Goal: Information Seeking & Learning: Compare options

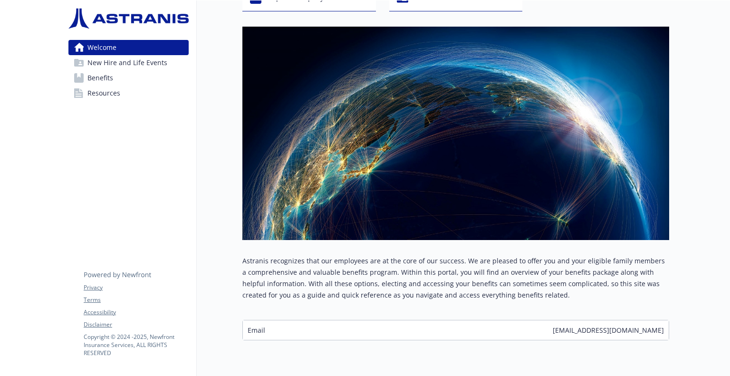
scroll to position [75, 7]
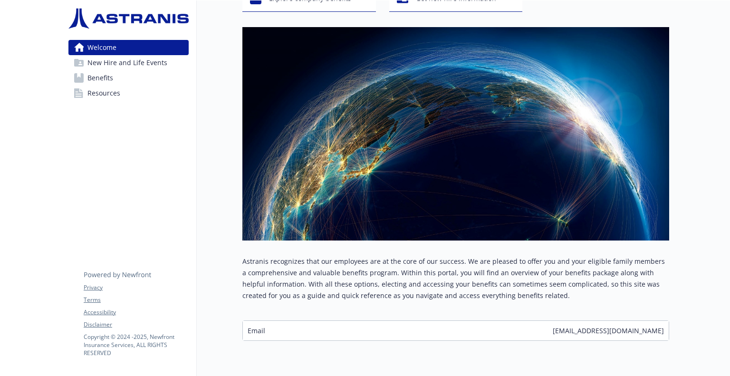
click at [128, 65] on span "New Hire and Life Events" at bounding box center [127, 62] width 80 height 15
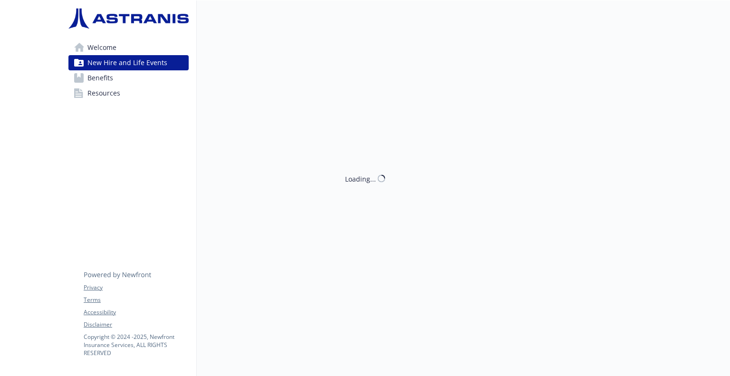
scroll to position [8, 7]
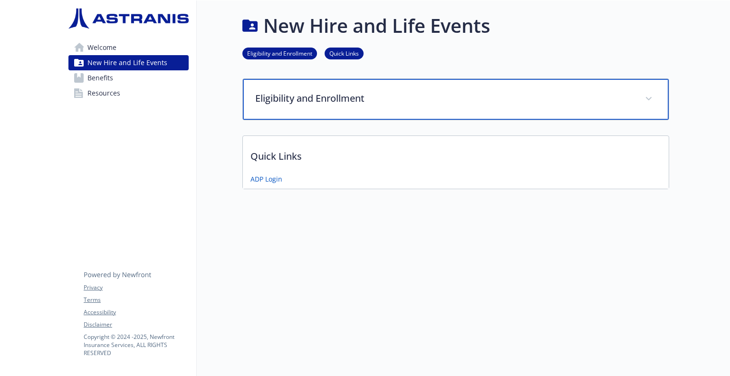
click at [306, 91] on p "Eligibility and Enrollment" at bounding box center [444, 98] width 378 height 14
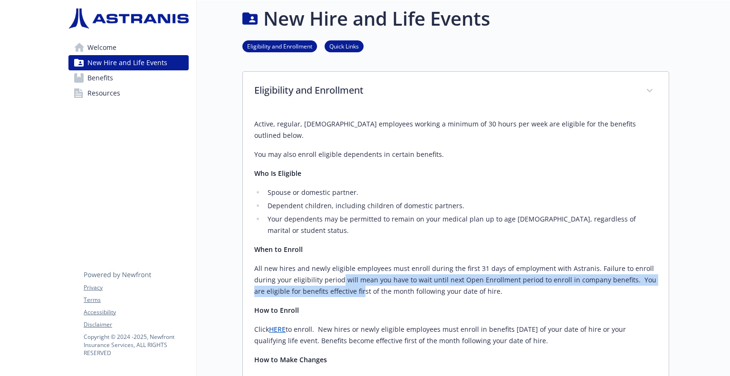
drag, startPoint x: 334, startPoint y: 256, endPoint x: 341, endPoint y: 271, distance: 17.0
click at [341, 271] on p "All new hires and newly eligible employees must enroll during the first 31 days…" at bounding box center [455, 280] width 403 height 34
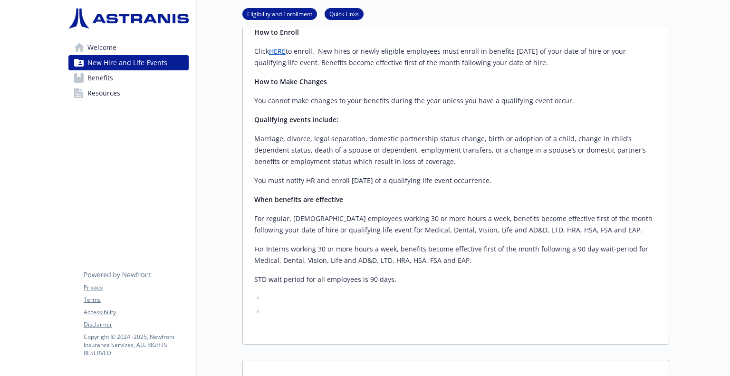
scroll to position [285, 7]
click at [114, 76] on link "Benefits" at bounding box center [128, 77] width 120 height 15
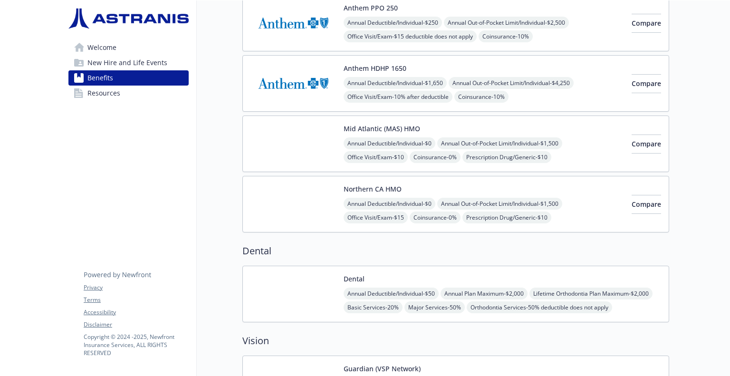
scroll to position [0, 7]
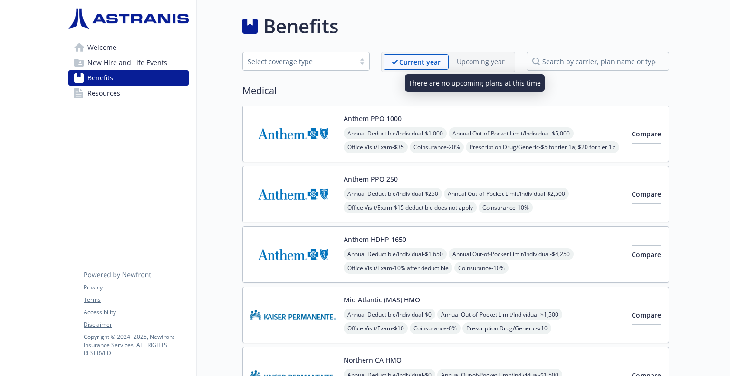
click at [474, 63] on p "Upcoming year" at bounding box center [480, 62] width 48 height 10
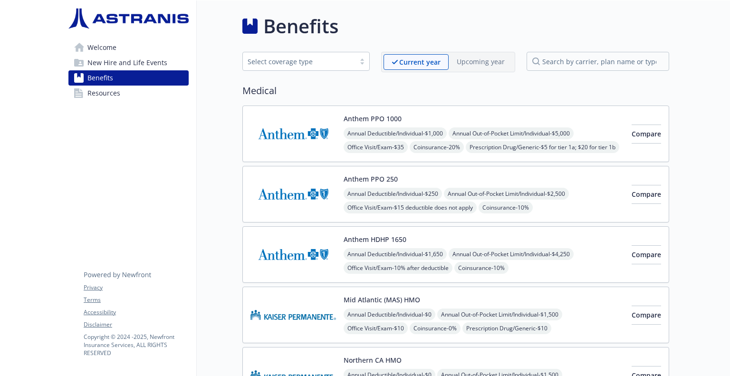
click at [287, 62] on div "Select coverage type" at bounding box center [298, 62] width 103 height 10
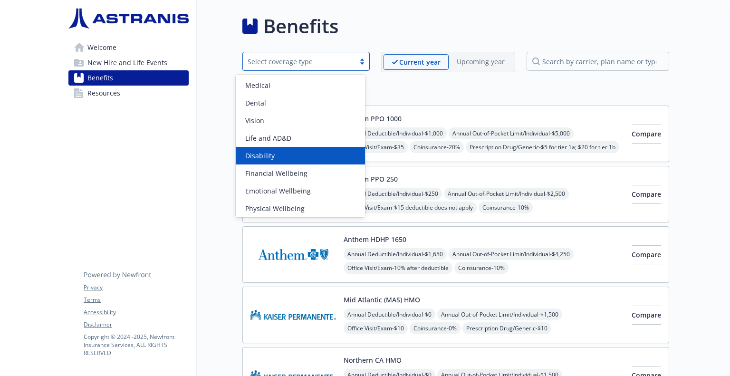
scroll to position [2, 0]
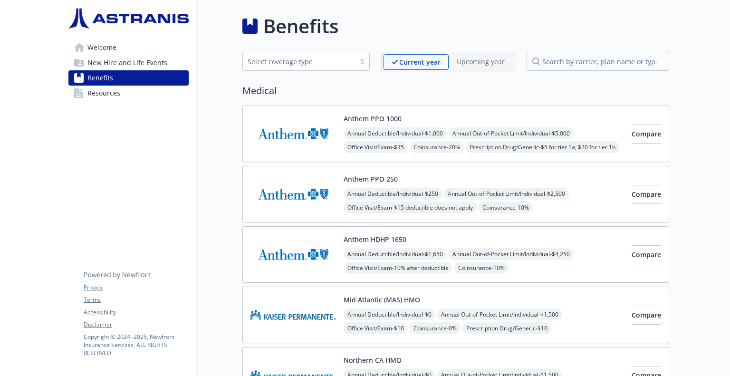
click at [123, 95] on link "Resources" at bounding box center [128, 92] width 120 height 15
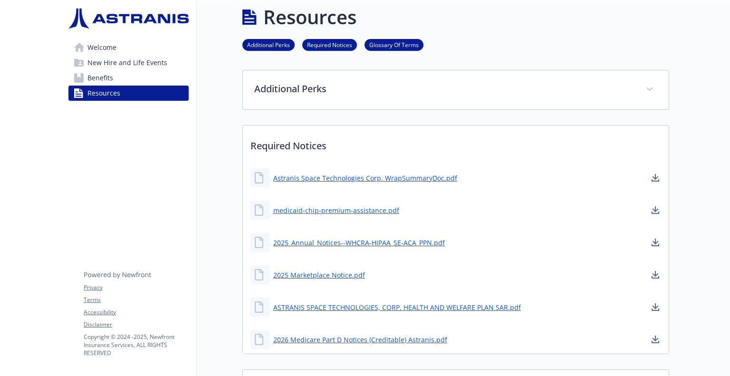
scroll to position [7, 7]
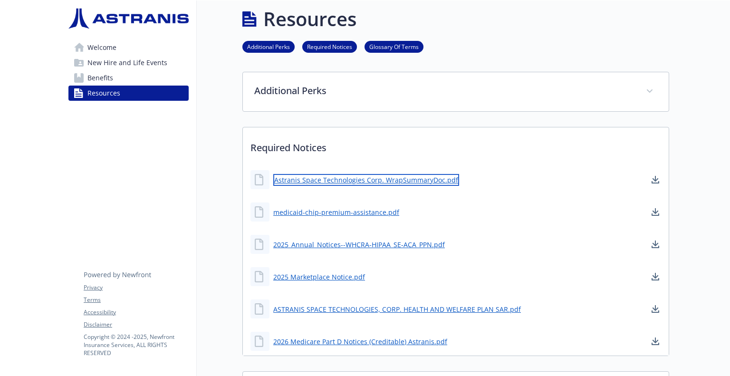
click at [321, 180] on link "Astranis Space Technologies Corp. WrapSummaryDoc.pdf" at bounding box center [366, 180] width 186 height 12
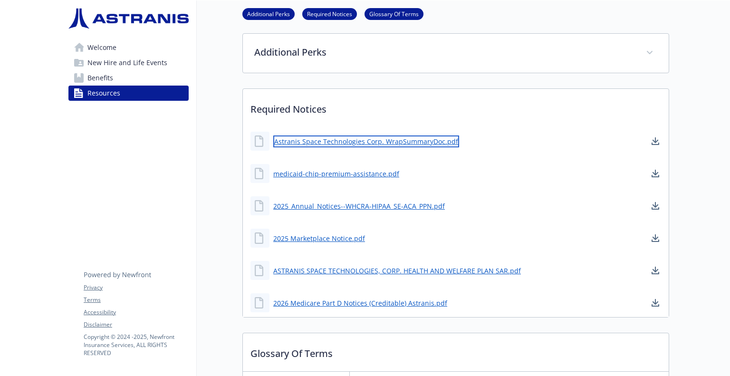
scroll to position [0, 7]
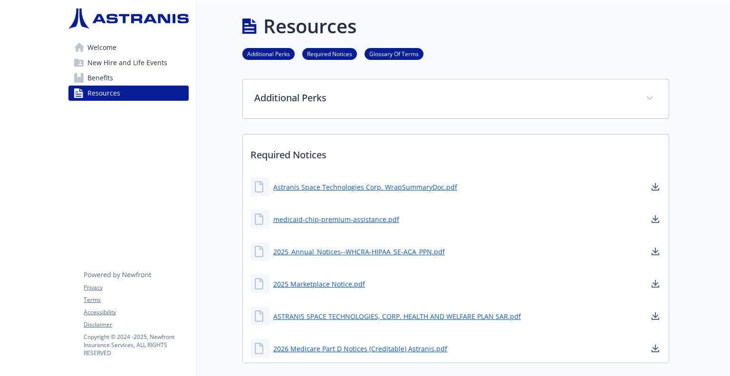
click at [269, 56] on link "Additional Perks" at bounding box center [268, 53] width 52 height 9
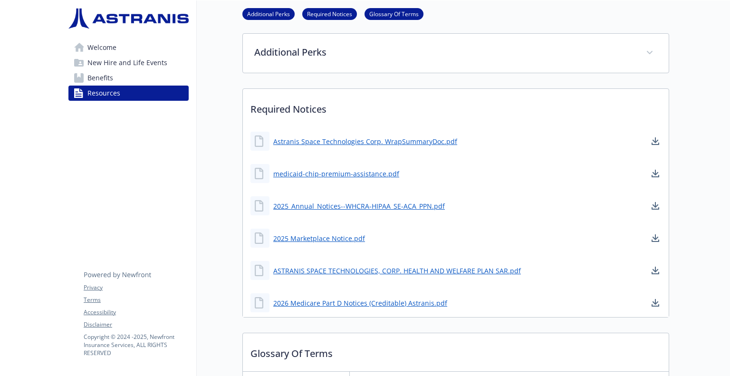
scroll to position [49, 7]
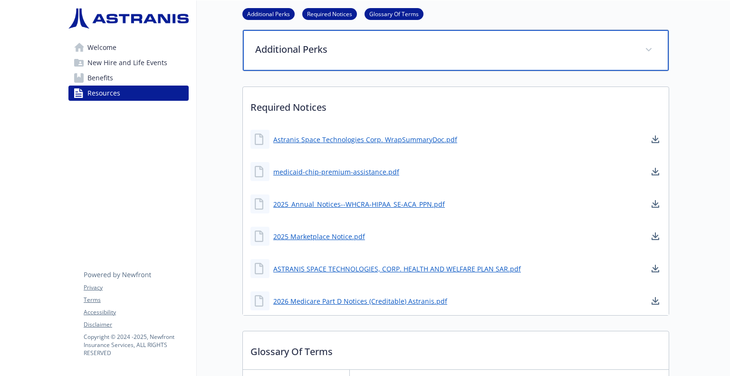
click at [287, 55] on p "Additional Perks" at bounding box center [444, 49] width 378 height 14
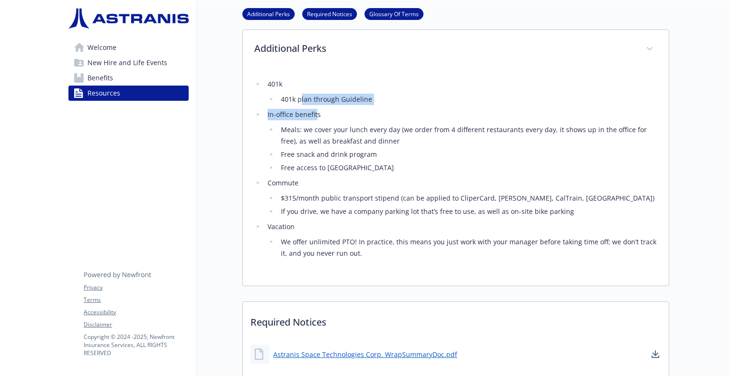
drag, startPoint x: 293, startPoint y: 101, endPoint x: 309, endPoint y: 110, distance: 18.7
click at [309, 110] on ul "401k 401k plan through Guideline In-office benefits Meals: we cover your lunch …" at bounding box center [455, 168] width 403 height 180
drag, startPoint x: 284, startPoint y: 169, endPoint x: 287, endPoint y: 173, distance: 5.8
click at [287, 173] on ul "401k 401k plan through Guideline In-office benefits Meals: we cover your lunch …" at bounding box center [455, 168] width 403 height 180
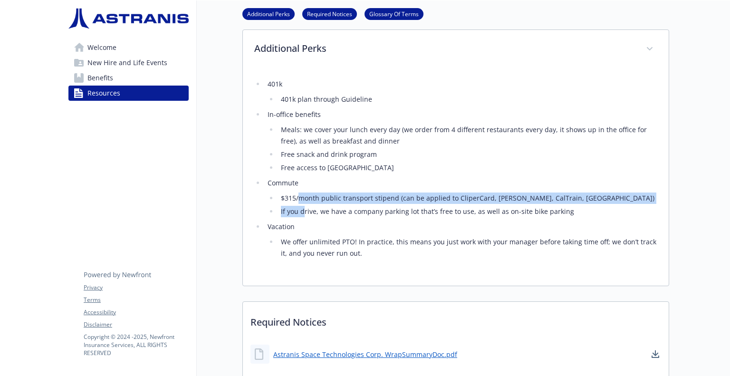
drag, startPoint x: 293, startPoint y: 198, endPoint x: 298, endPoint y: 205, distance: 8.5
click at [298, 205] on ul "$315/month public transport stipend (can be applied to CliperCard, [PERSON_NAME…" at bounding box center [461, 204] width 389 height 25
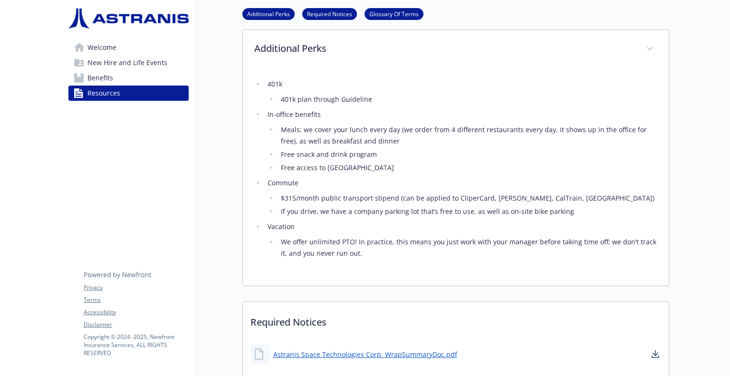
click at [308, 208] on li "If you drive, we have a company parking lot that’s free to use, as well as on-s…" at bounding box center [467, 211] width 379 height 11
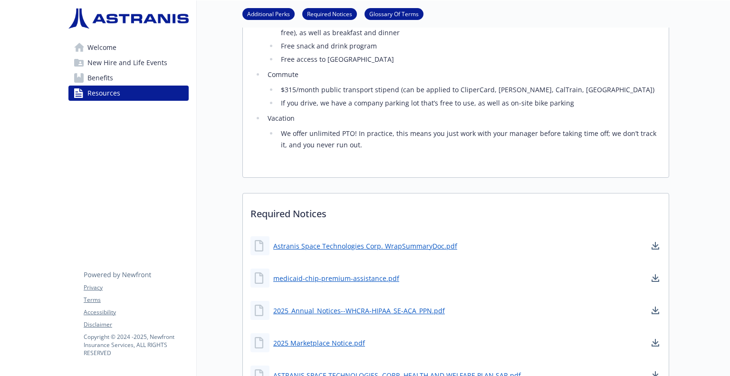
scroll to position [0, 7]
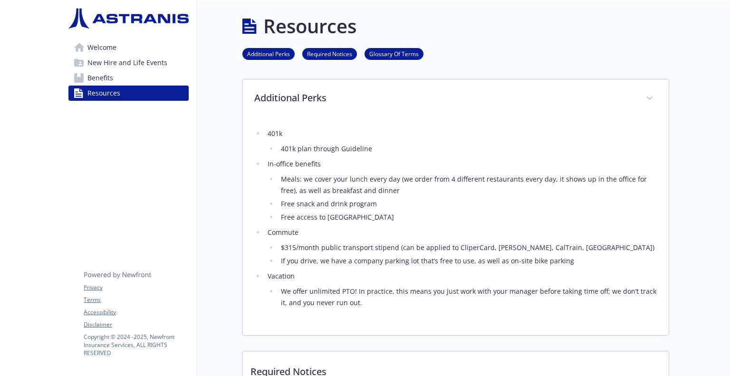
click at [116, 74] on link "Benefits" at bounding box center [128, 77] width 120 height 15
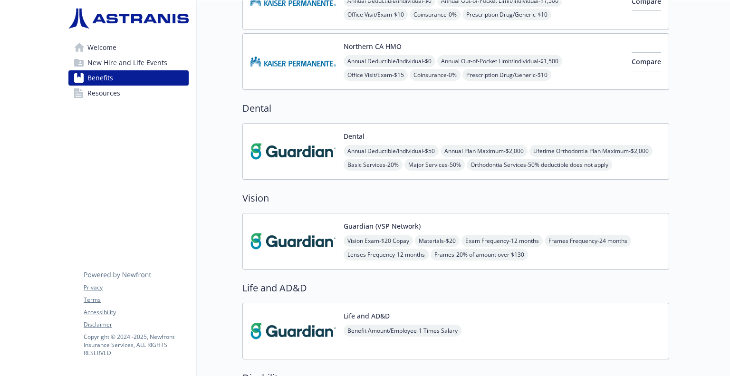
scroll to position [0, 7]
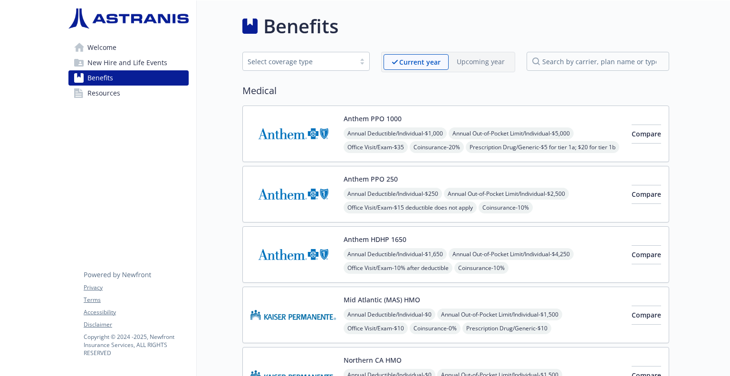
click at [103, 96] on span "Resources" at bounding box center [103, 92] width 33 height 15
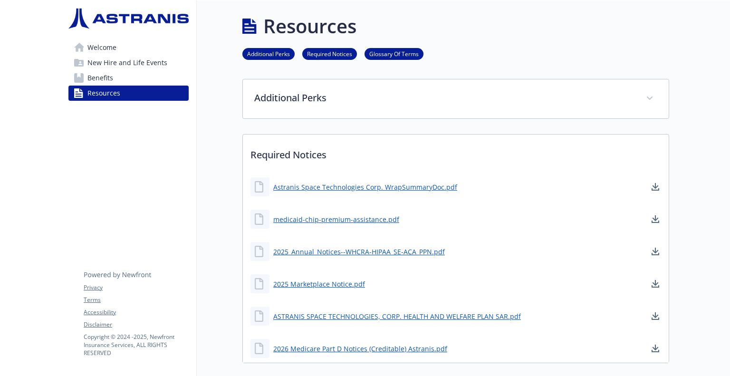
click at [266, 51] on link "Additional Perks" at bounding box center [268, 53] width 52 height 9
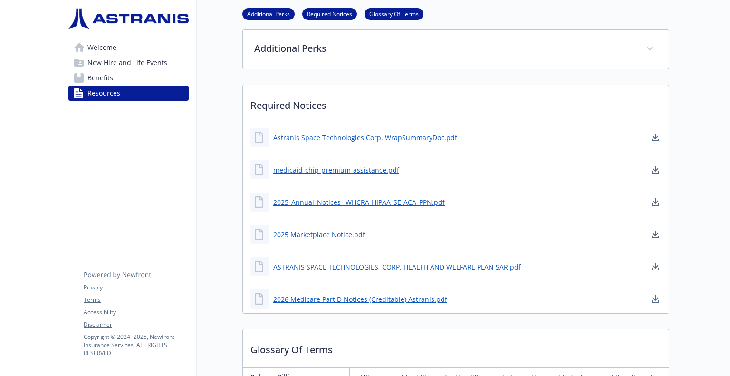
click at [96, 81] on span "Benefits" at bounding box center [100, 77] width 26 height 15
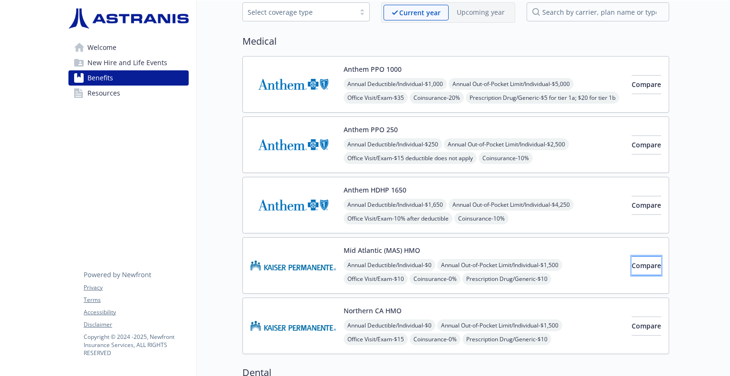
click at [638, 267] on button "Compare" at bounding box center [645, 265] width 29 height 19
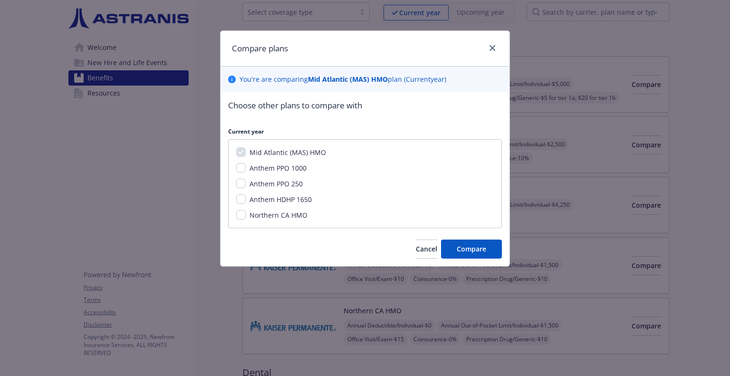
click at [265, 215] on span "Northern CA HMO" at bounding box center [278, 214] width 58 height 9
click at [246, 215] on input "Northern CA HMO" at bounding box center [240, 214] width 9 height 9
checkbox input "true"
click at [480, 251] on span "Compare" at bounding box center [470, 248] width 29 height 9
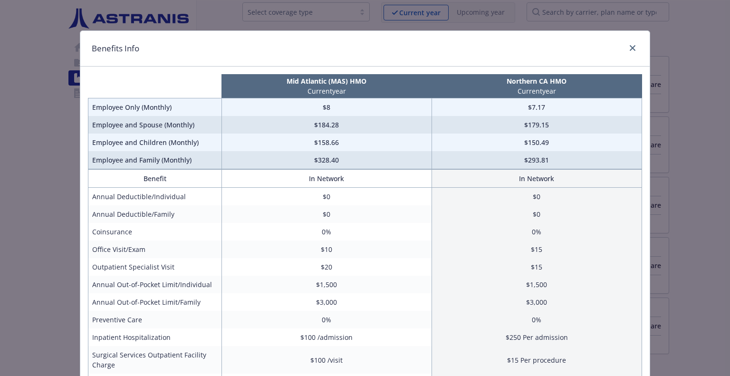
click at [623, 48] on div "compare plan details" at bounding box center [630, 48] width 15 height 12
click at [630, 48] on icon "close" at bounding box center [632, 48] width 6 height 6
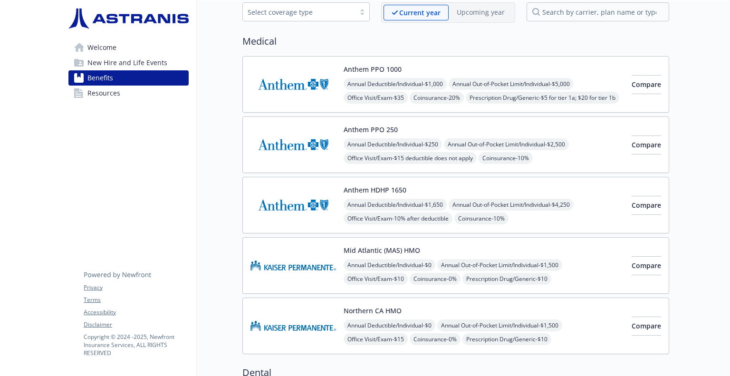
scroll to position [0, 7]
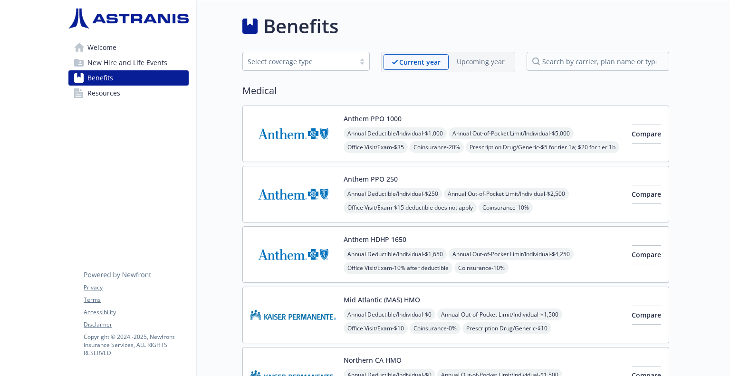
click at [136, 100] on link "Resources" at bounding box center [128, 92] width 120 height 15
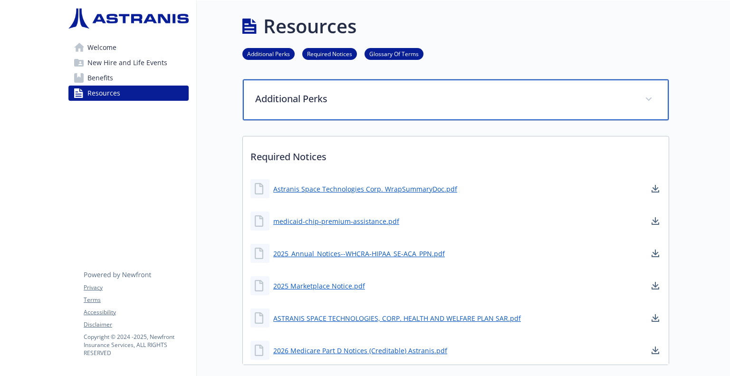
click at [258, 92] on p "Additional Perks" at bounding box center [444, 99] width 378 height 14
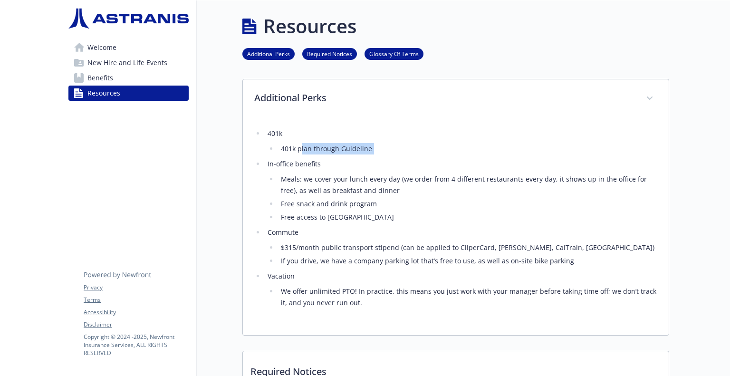
drag, startPoint x: 294, startPoint y: 153, endPoint x: 313, endPoint y: 155, distance: 19.1
click at [313, 155] on ul "401k 401k plan through Guideline In-office benefits Meals: we cover your lunch …" at bounding box center [455, 218] width 403 height 180
drag, startPoint x: 284, startPoint y: 148, endPoint x: 299, endPoint y: 149, distance: 14.8
click at [299, 149] on li "401k plan through Guideline" at bounding box center [467, 148] width 379 height 11
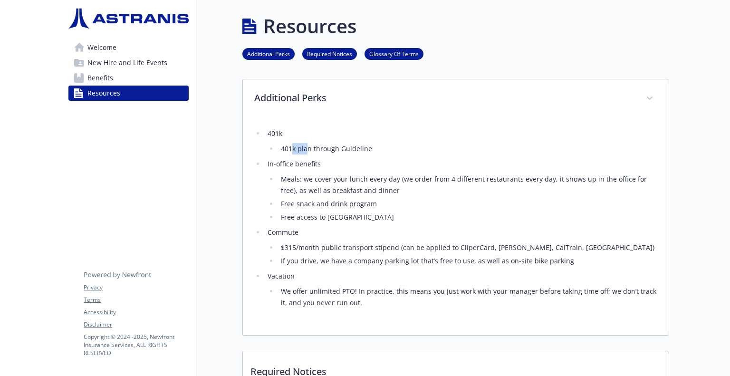
click at [299, 149] on li "401k plan through Guideline" at bounding box center [467, 148] width 379 height 11
drag, startPoint x: 293, startPoint y: 150, endPoint x: 309, endPoint y: 151, distance: 15.7
click at [309, 151] on li "401k plan through Guideline" at bounding box center [467, 148] width 379 height 11
click at [298, 152] on li "401k plan through Guideline" at bounding box center [467, 148] width 379 height 11
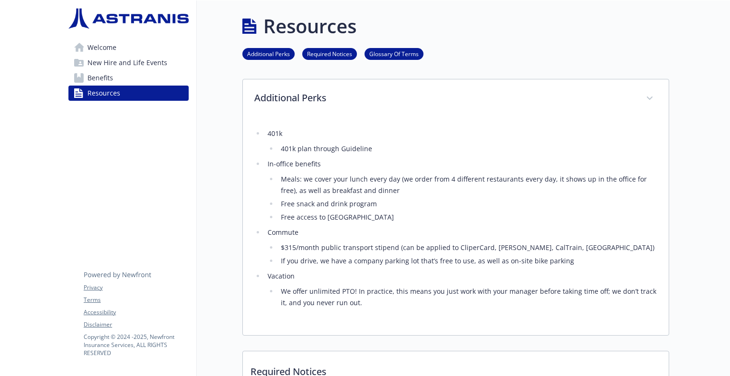
click at [336, 148] on li "401k plan through Guideline" at bounding box center [467, 148] width 379 height 11
click at [303, 182] on li "Meals: we cover your lunch every day (we order from 4 different restaurants eve…" at bounding box center [467, 184] width 379 height 23
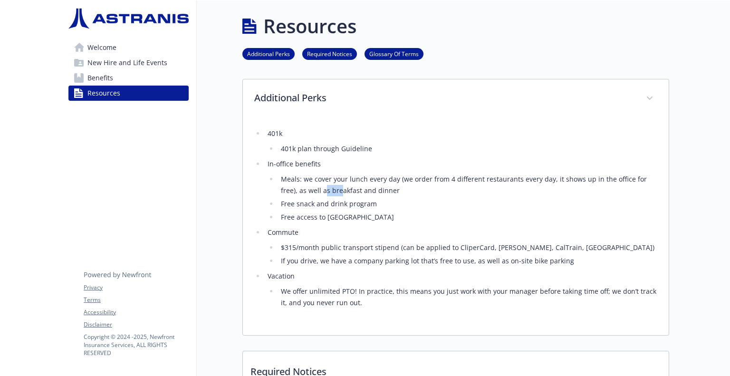
drag, startPoint x: 300, startPoint y: 193, endPoint x: 315, endPoint y: 185, distance: 17.4
click at [315, 185] on li "Meals: we cover your lunch every day (we order from 4 different restaurants eve…" at bounding box center [467, 184] width 379 height 23
click at [317, 190] on li "Meals: we cover your lunch every day (we order from 4 different restaurants eve…" at bounding box center [467, 184] width 379 height 23
click at [294, 202] on li "Free snack and drink program" at bounding box center [467, 203] width 379 height 11
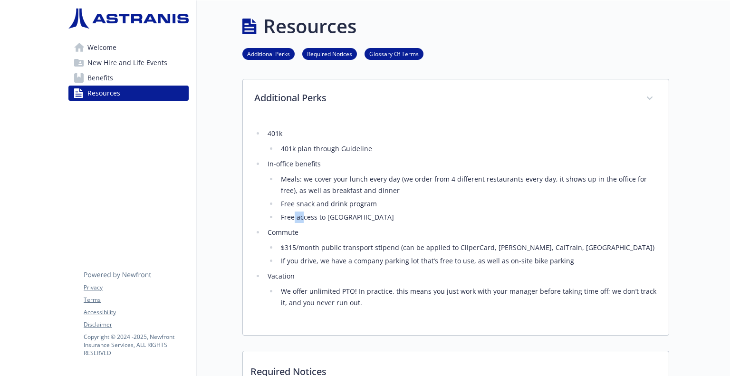
drag, startPoint x: 287, startPoint y: 220, endPoint x: 296, endPoint y: 219, distance: 9.5
click at [296, 219] on li "Free access to [GEOGRAPHIC_DATA]" at bounding box center [467, 216] width 379 height 11
click at [322, 220] on li "Free access to [GEOGRAPHIC_DATA]" at bounding box center [467, 216] width 379 height 11
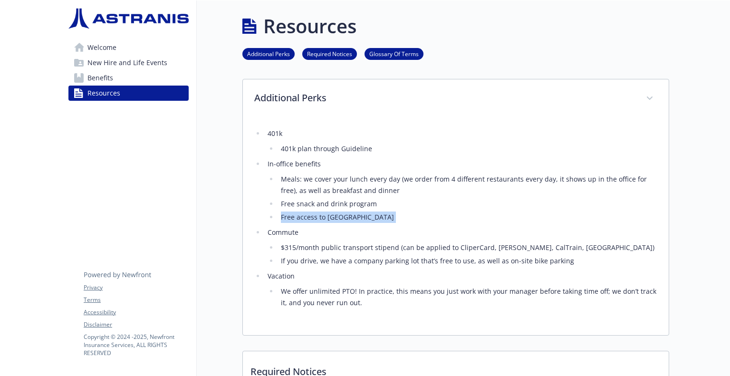
click at [322, 220] on li "Free access to [GEOGRAPHIC_DATA]" at bounding box center [467, 216] width 379 height 11
drag, startPoint x: 306, startPoint y: 222, endPoint x: 310, endPoint y: 218, distance: 5.7
click at [310, 218] on li "Free access to [GEOGRAPHIC_DATA]" at bounding box center [467, 216] width 379 height 11
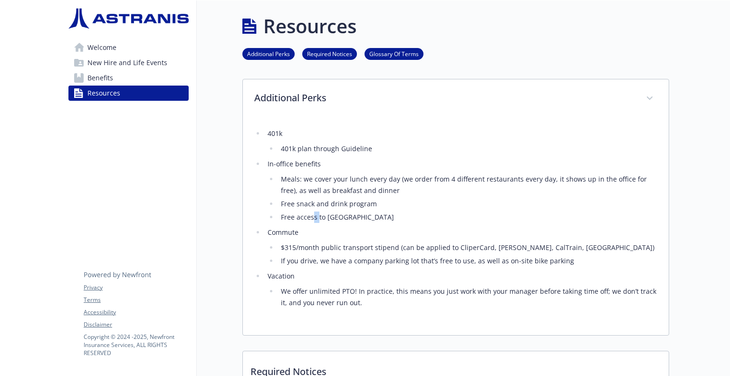
click at [310, 218] on li "Free access to [GEOGRAPHIC_DATA]" at bounding box center [467, 216] width 379 height 11
click at [321, 215] on li "Free access to [GEOGRAPHIC_DATA]" at bounding box center [467, 216] width 379 height 11
drag, startPoint x: 287, startPoint y: 246, endPoint x: 293, endPoint y: 246, distance: 5.7
click at [293, 246] on li "$315/month public transport stipend (can be applied to CliperCard, [PERSON_NAME…" at bounding box center [467, 247] width 379 height 11
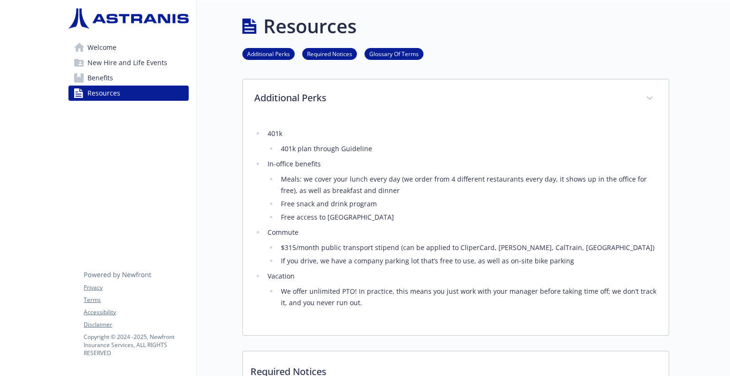
click at [322, 251] on li "$315/month public transport stipend (can be applied to CliperCard, [PERSON_NAME…" at bounding box center [467, 247] width 379 height 11
drag, startPoint x: 310, startPoint y: 249, endPoint x: 317, endPoint y: 252, distance: 7.5
click at [317, 252] on li "$315/month public transport stipend (can be applied to CliperCard, [PERSON_NAME…" at bounding box center [467, 247] width 379 height 11
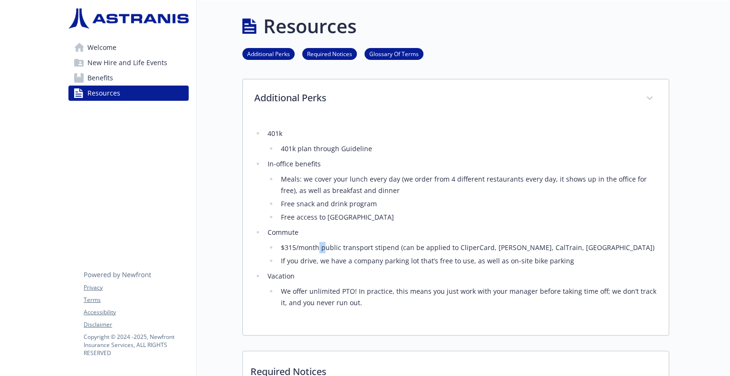
click at [317, 252] on li "$315/month public transport stipend (can be applied to CliperCard, [PERSON_NAME…" at bounding box center [467, 247] width 379 height 11
drag, startPoint x: 439, startPoint y: 251, endPoint x: 453, endPoint y: 253, distance: 13.8
click at [453, 253] on li "$315/month public transport stipend (can be applied to CliperCard, [PERSON_NAME…" at bounding box center [467, 247] width 379 height 11
click at [448, 251] on li "$315/month public transport stipend (can be applied to CliperCard, [PERSON_NAME…" at bounding box center [467, 247] width 379 height 11
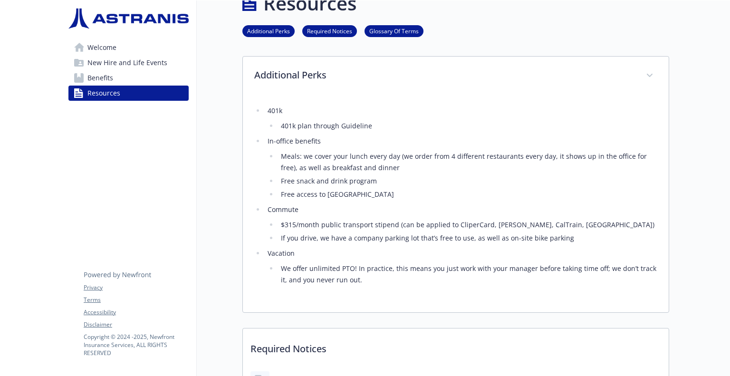
scroll to position [27, 7]
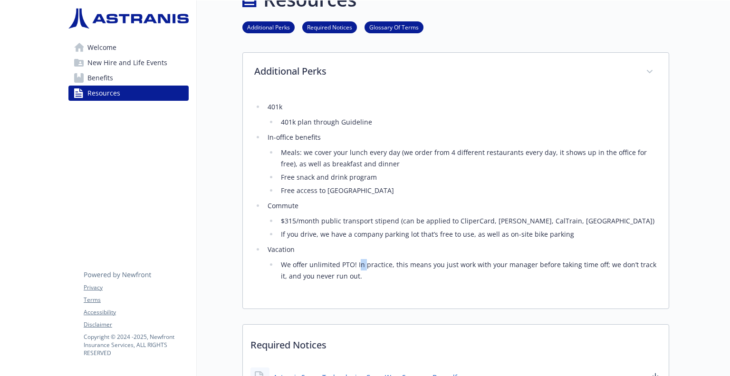
drag, startPoint x: 351, startPoint y: 266, endPoint x: 359, endPoint y: 268, distance: 8.4
click at [359, 268] on li "We offer unlimited PTO! In practice, this means you just work with your manager…" at bounding box center [467, 270] width 379 height 23
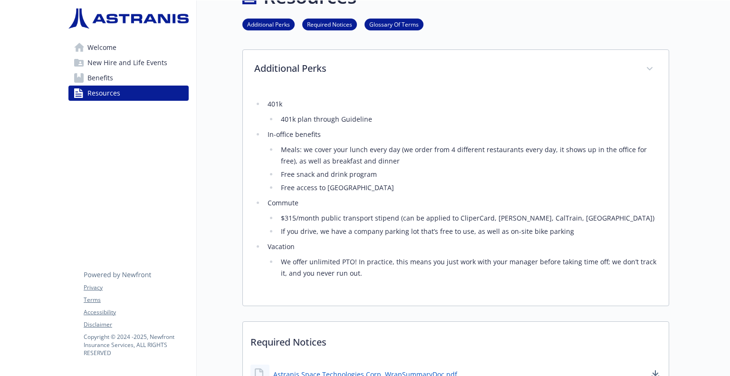
scroll to position [13, 7]
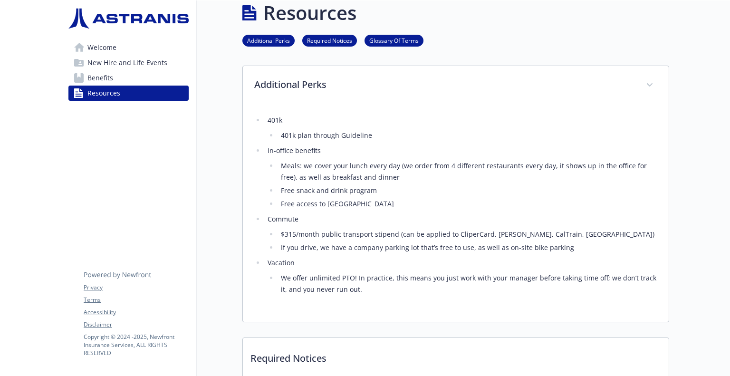
click at [328, 43] on link "Required Notices" at bounding box center [329, 40] width 55 height 9
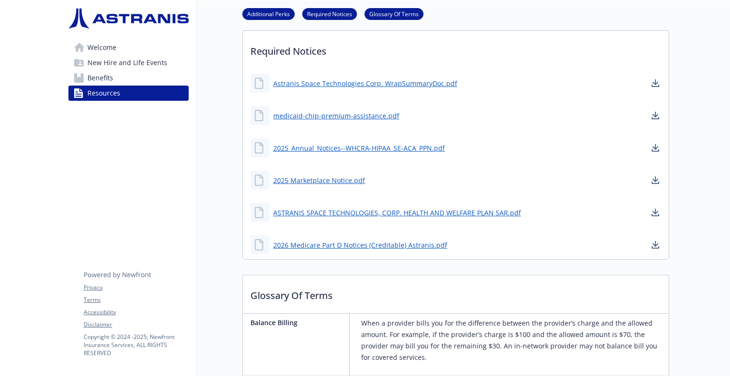
scroll to position [321, 7]
click at [390, 21] on div "Additional Perks Required Notices Glossary Of Terms" at bounding box center [455, 13] width 427 height 27
click at [389, 17] on link "Glossary Of Terms" at bounding box center [393, 13] width 59 height 9
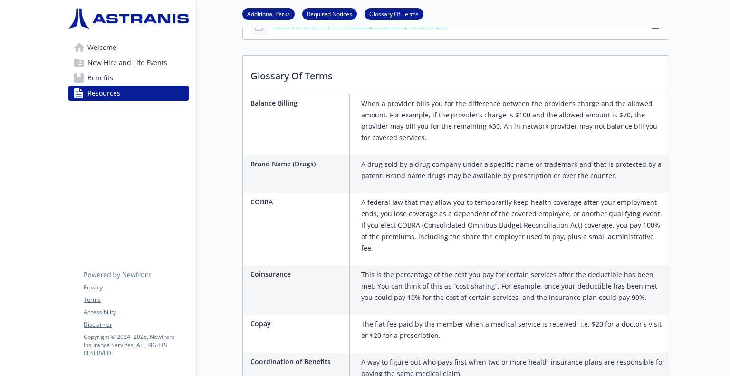
scroll to position [564, 7]
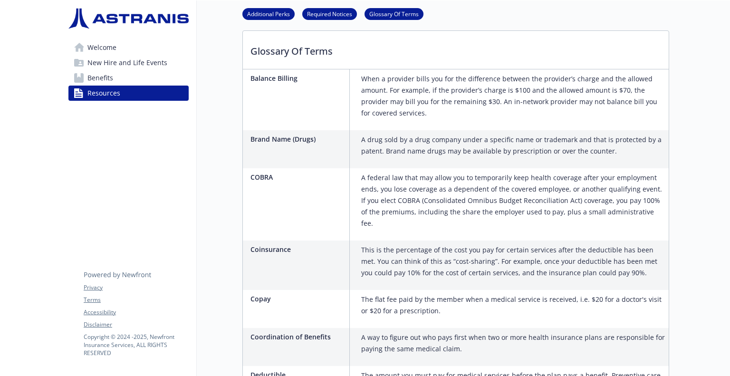
click at [266, 16] on link "Additional Perks" at bounding box center [268, 13] width 52 height 9
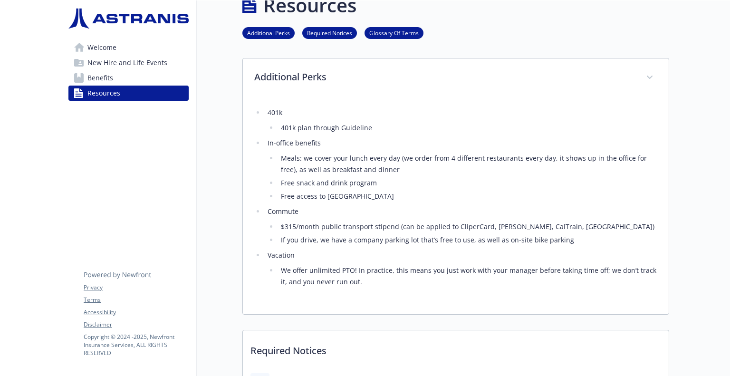
scroll to position [0, 7]
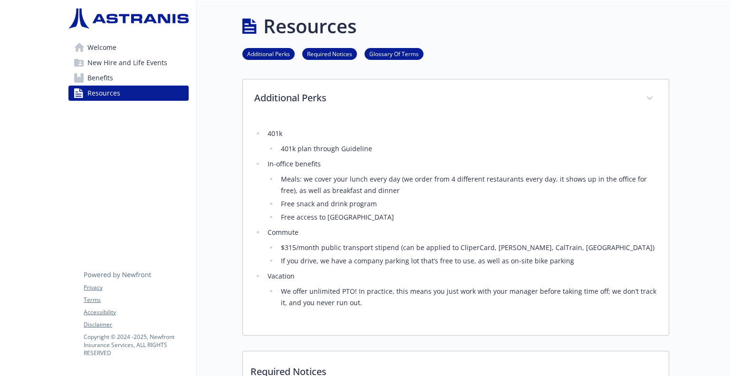
click at [124, 83] on link "Benefits" at bounding box center [128, 77] width 120 height 15
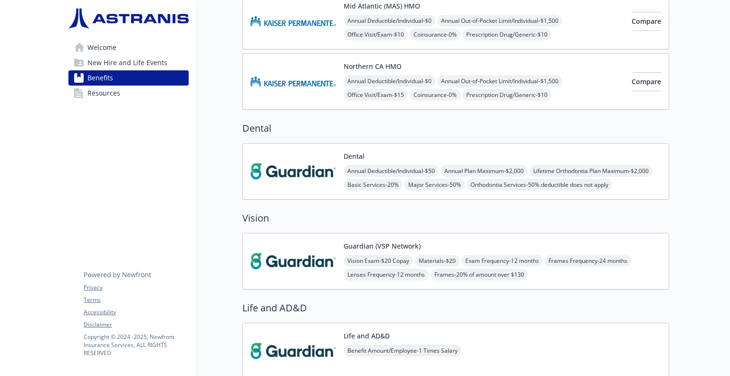
scroll to position [293, 7]
click at [617, 170] on div "Annual Deductible/Individual - $50 Annual Plan Maximum - $2,000 Lifetime Orthod…" at bounding box center [501, 179] width 317 height 26
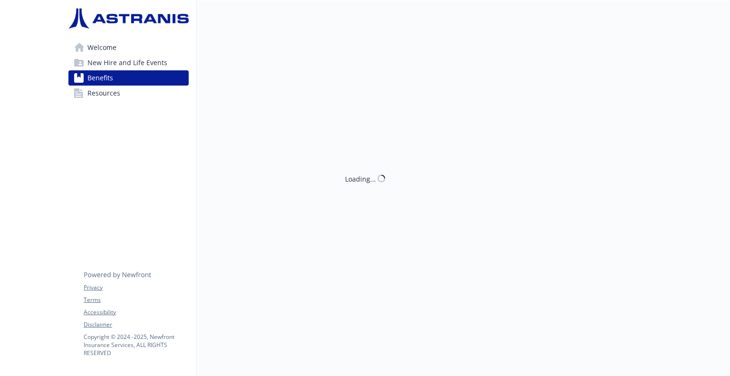
scroll to position [293, 7]
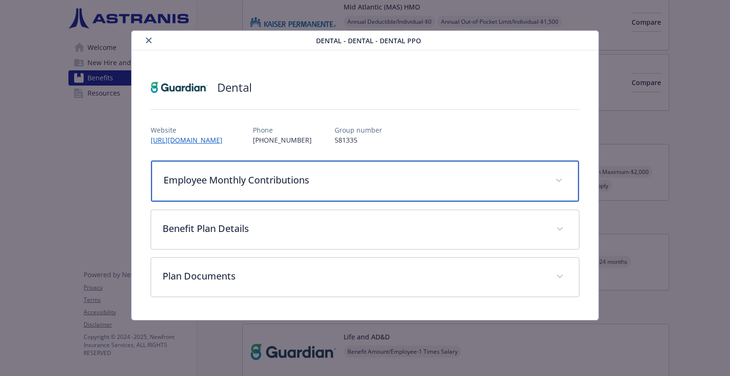
click at [398, 177] on p "Employee Monthly Contributions" at bounding box center [352, 180] width 379 height 14
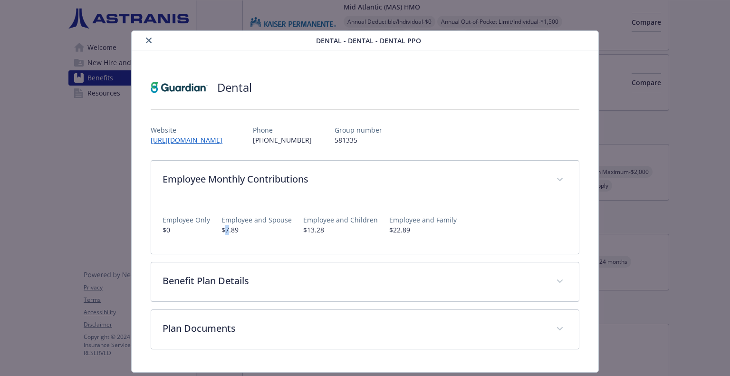
click at [227, 234] on div "Employee Only $0 Employee and Spouse $7.89 Employee and Children $13.28 Employe…" at bounding box center [364, 220] width 404 height 43
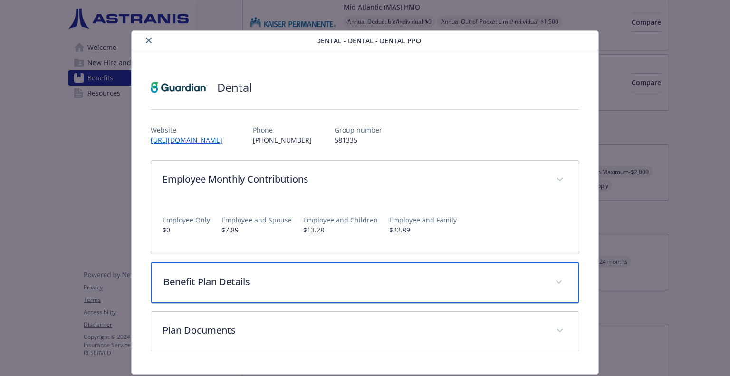
click at [269, 286] on p "Benefit Plan Details" at bounding box center [352, 282] width 379 height 14
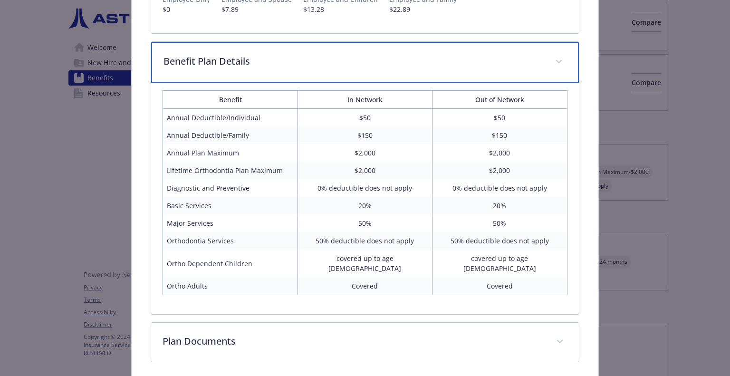
scroll to position [226, 0]
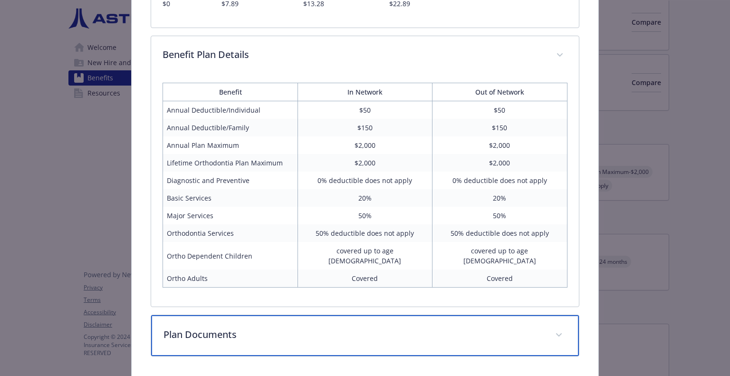
click at [377, 332] on div "Plan Documents" at bounding box center [364, 335] width 427 height 41
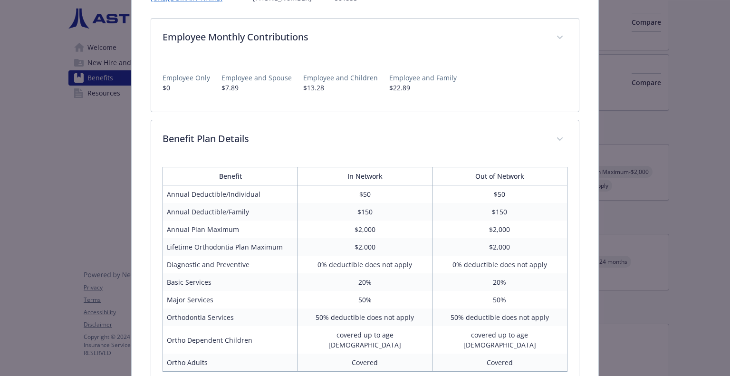
scroll to position [0, 0]
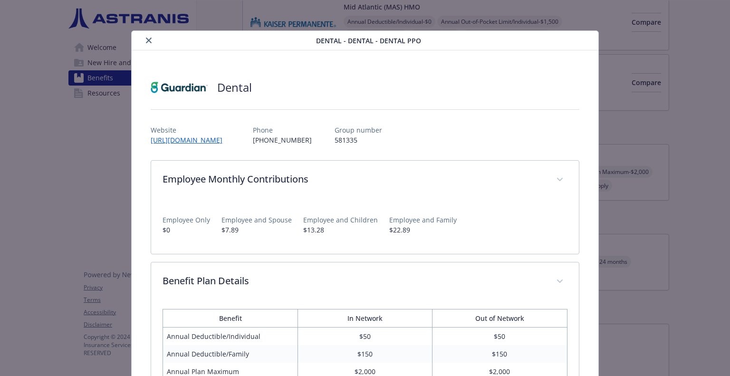
click at [147, 41] on icon "close" at bounding box center [149, 41] width 6 height 6
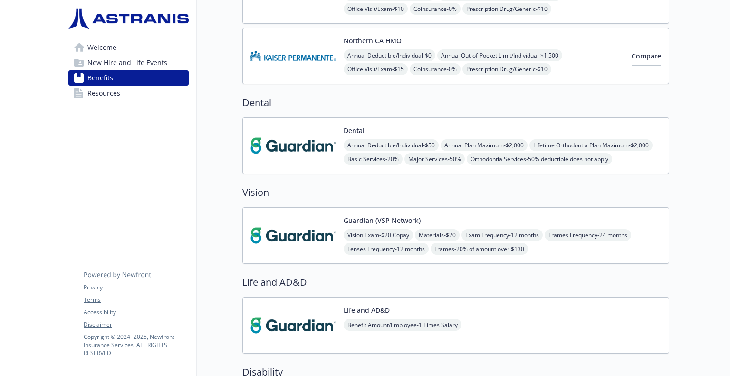
scroll to position [319, 7]
click at [629, 250] on div "Vision Exam - $20 Copay Materials - $20 Exam Frequency - 12 months Frames Frequ…" at bounding box center [501, 242] width 317 height 26
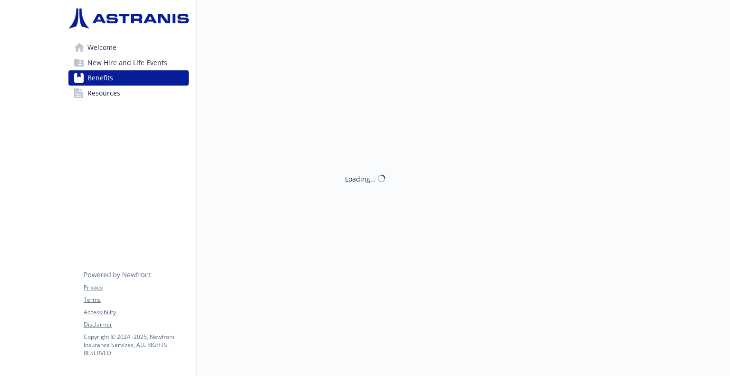
scroll to position [319, 7]
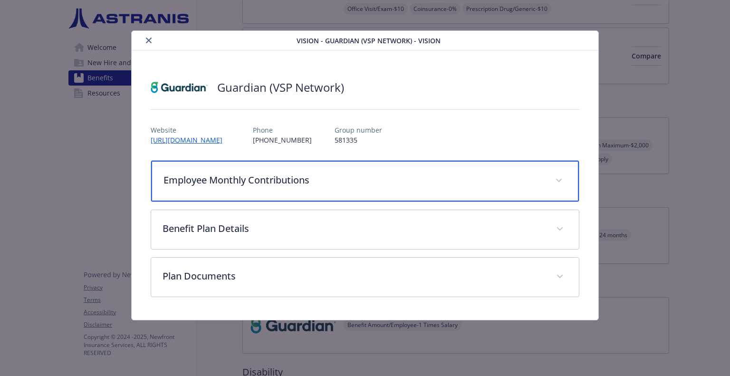
click at [350, 184] on p "Employee Monthly Contributions" at bounding box center [352, 180] width 379 height 14
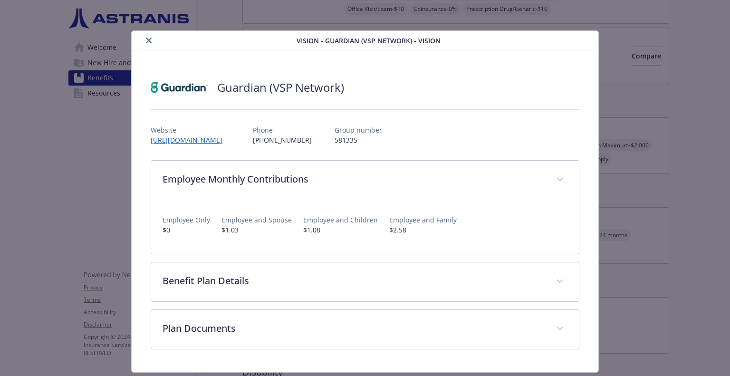
click at [167, 231] on p "$0" at bounding box center [185, 230] width 47 height 10
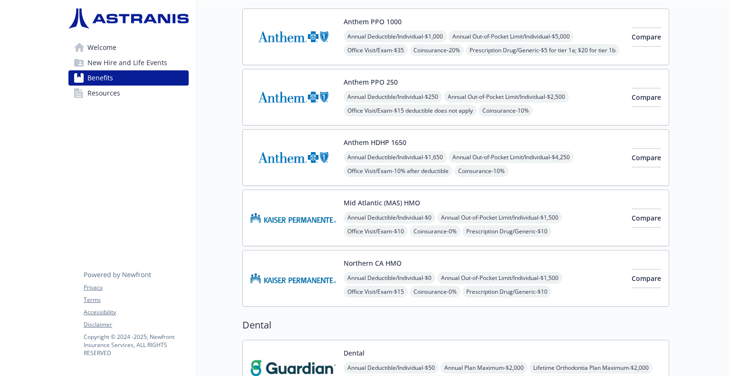
scroll to position [95, 7]
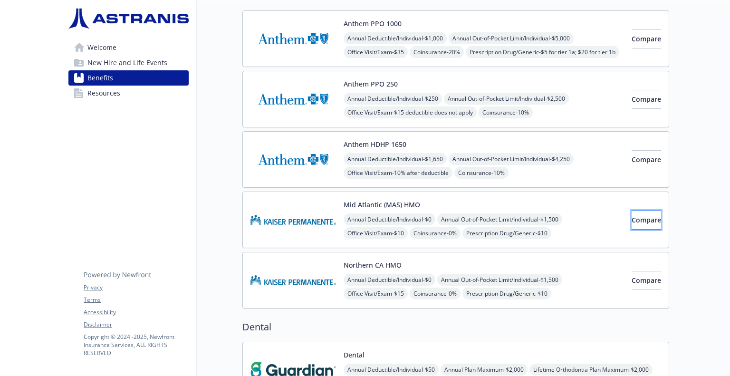
click at [631, 218] on span "Compare" at bounding box center [645, 219] width 29 height 9
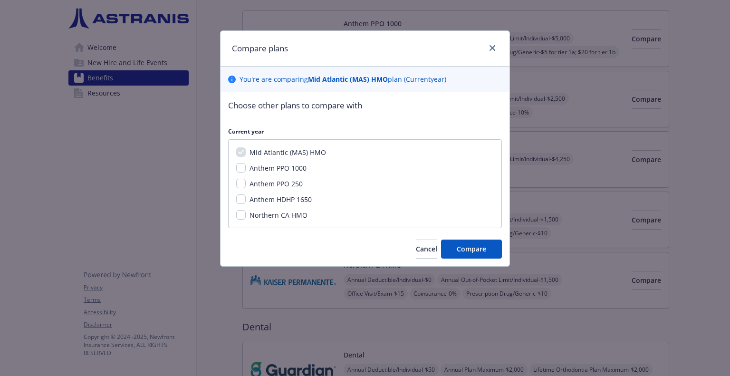
click at [294, 216] on span "Northern CA HMO" at bounding box center [278, 214] width 58 height 9
click at [246, 216] on input "Northern CA HMO" at bounding box center [240, 214] width 9 height 9
checkbox input "true"
click at [462, 250] on span "Compare" at bounding box center [470, 248] width 29 height 9
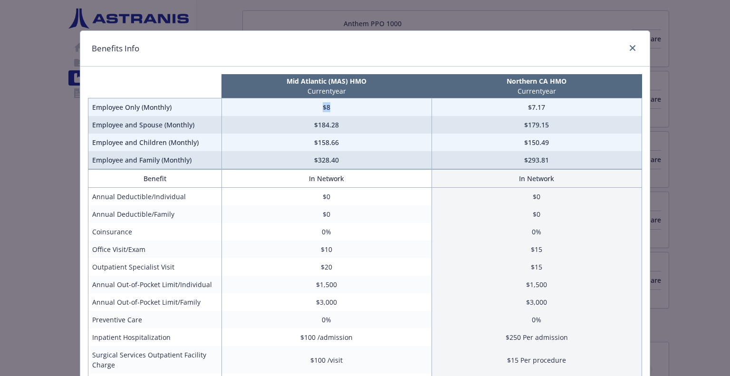
drag, startPoint x: 317, startPoint y: 105, endPoint x: 346, endPoint y: 108, distance: 28.6
click at [346, 108] on td "$8" at bounding box center [326, 107] width 210 height 18
click at [633, 47] on link "close" at bounding box center [631, 47] width 11 height 11
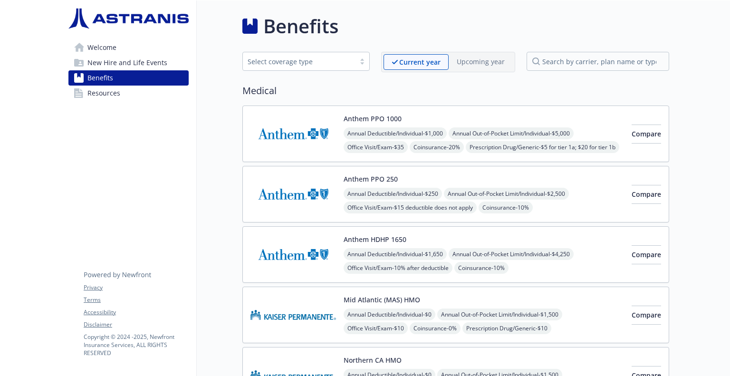
scroll to position [104, 7]
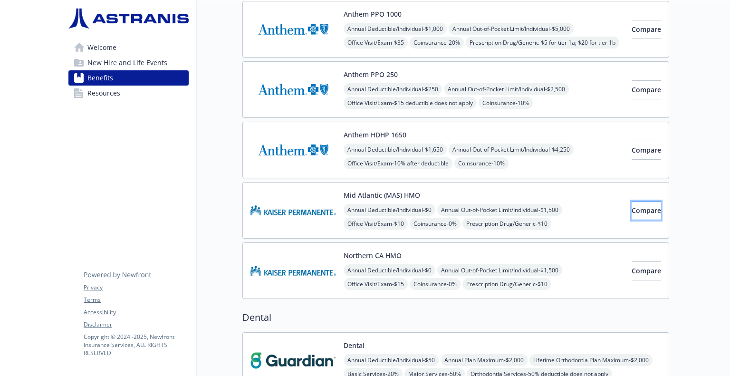
click at [631, 216] on button "Compare" at bounding box center [645, 210] width 29 height 19
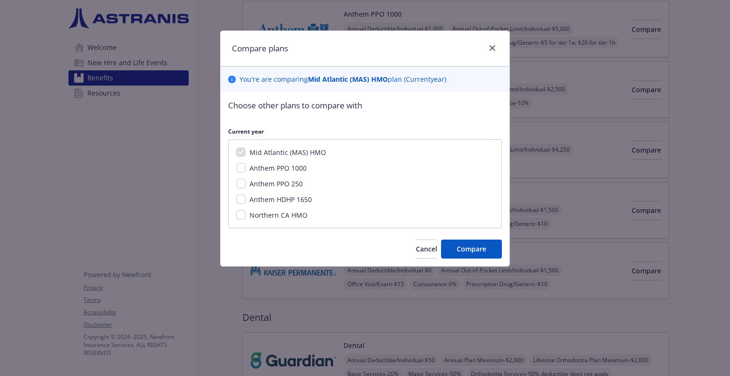
click at [278, 218] on span "Northern CA HMO" at bounding box center [278, 214] width 58 height 9
click at [246, 218] on input "Northern CA HMO" at bounding box center [240, 214] width 9 height 9
checkbox input "true"
click at [467, 244] on span "Compare" at bounding box center [470, 248] width 29 height 9
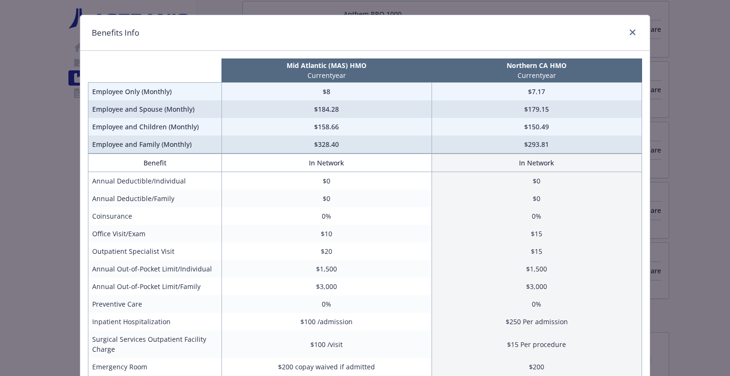
scroll to position [14, 0]
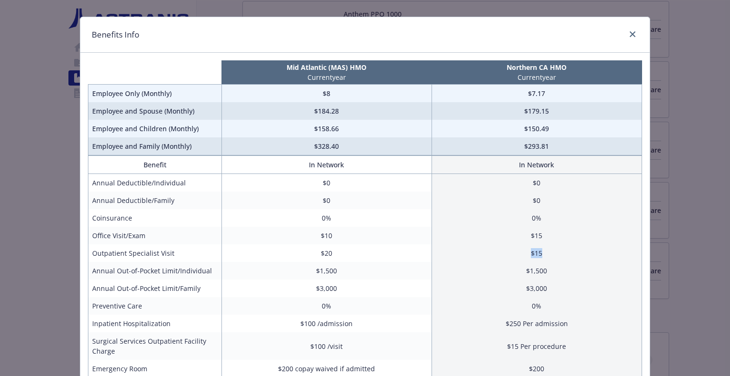
drag, startPoint x: 527, startPoint y: 253, endPoint x: 541, endPoint y: 251, distance: 14.3
click at [541, 251] on td "$15" at bounding box center [536, 253] width 210 height 18
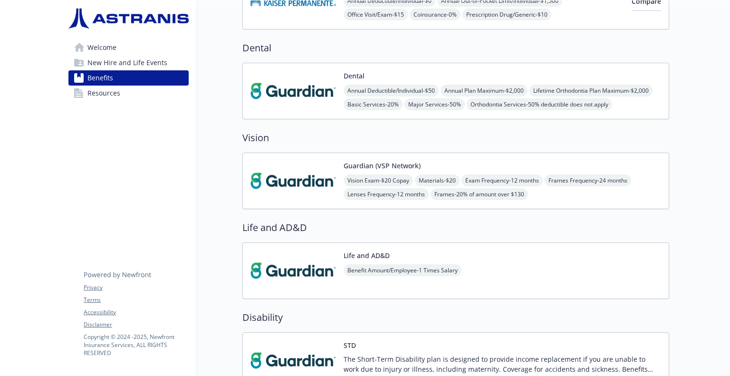
scroll to position [373, 7]
click at [351, 276] on div "Benefit Amount/Employee - 1 Times Salary" at bounding box center [402, 278] width 118 height 27
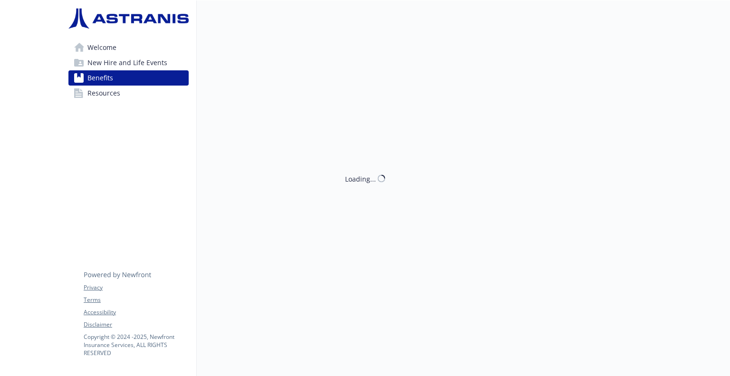
scroll to position [373, 7]
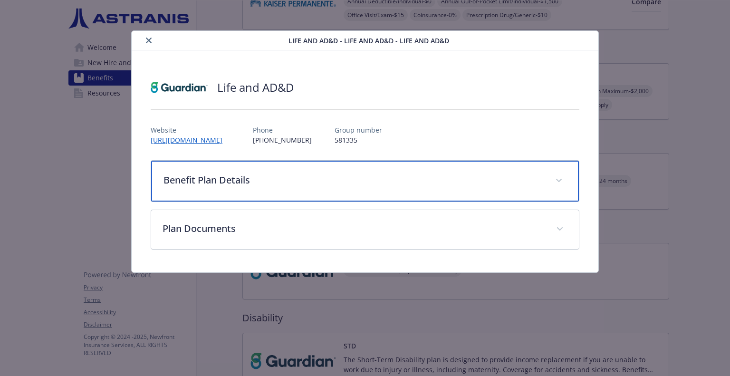
click at [278, 182] on p "Benefit Plan Details" at bounding box center [352, 180] width 379 height 14
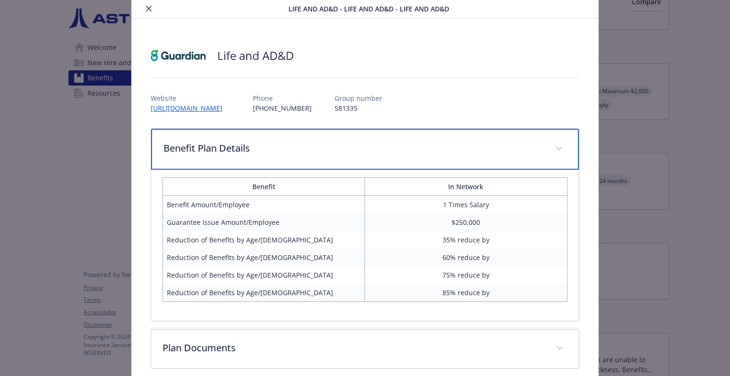
scroll to position [32, 0]
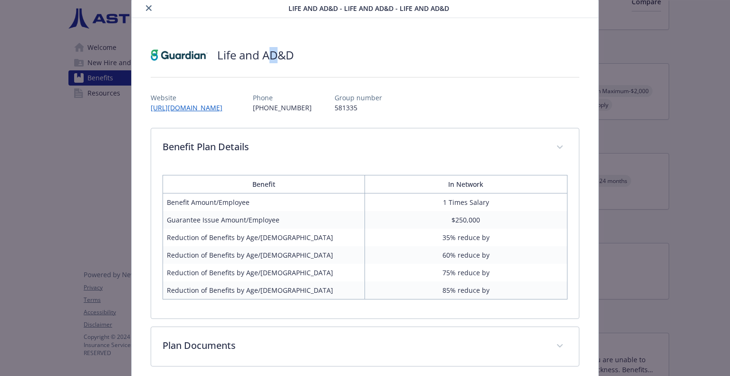
drag, startPoint x: 269, startPoint y: 53, endPoint x: 280, endPoint y: 53, distance: 11.4
click at [280, 53] on h2 "Life and AD&D" at bounding box center [255, 55] width 76 height 16
drag, startPoint x: 467, startPoint y: 201, endPoint x: 456, endPoint y: 203, distance: 11.5
click at [456, 203] on td "1 Times Salary" at bounding box center [466, 202] width 202 height 18
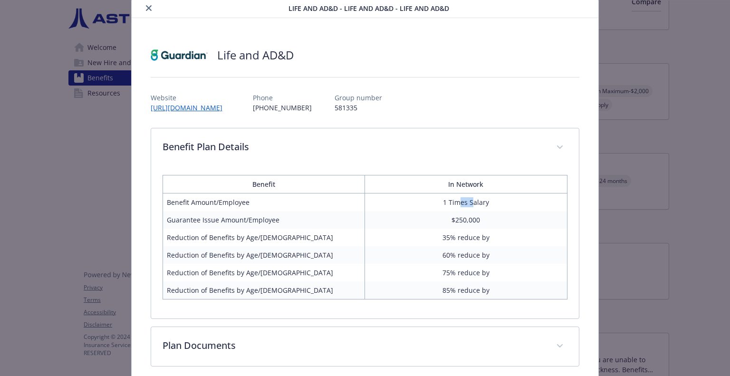
click at [456, 203] on td "1 Times Salary" at bounding box center [466, 202] width 202 height 18
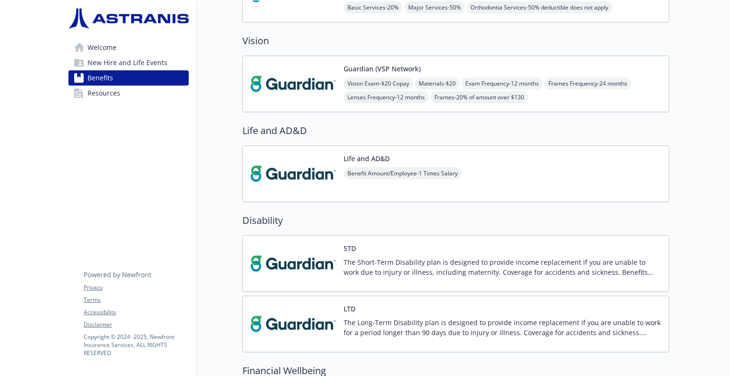
scroll to position [475, 7]
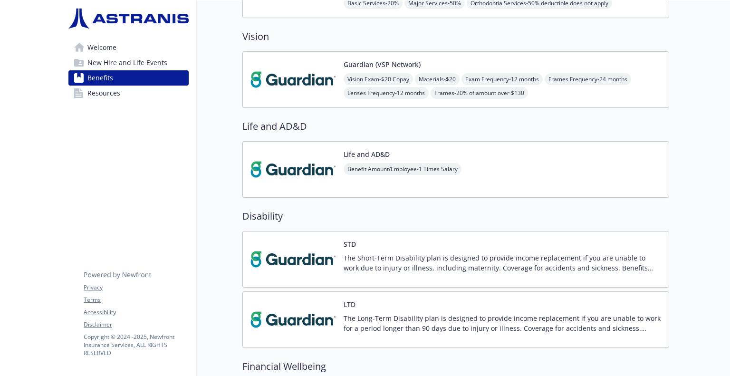
click at [545, 275] on div "The Short-Term Disability plan is designed to provide income replacement if you…" at bounding box center [501, 266] width 317 height 27
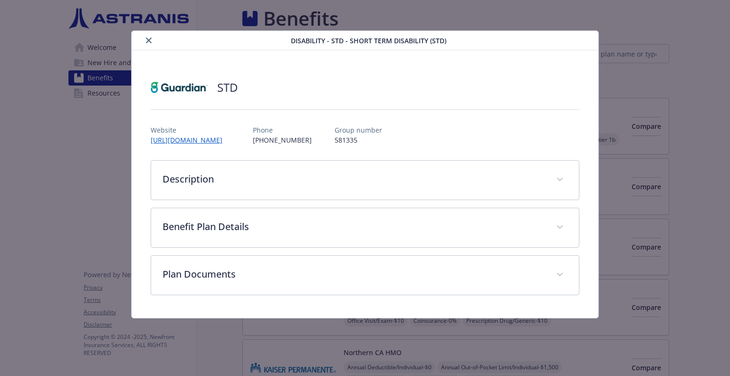
scroll to position [475, 7]
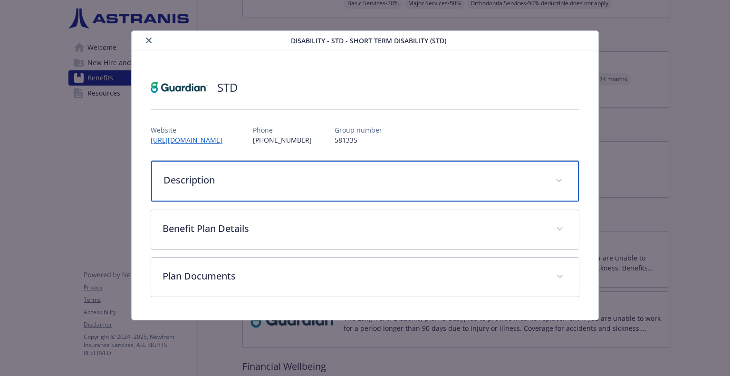
click at [416, 175] on p "Description" at bounding box center [352, 180] width 379 height 14
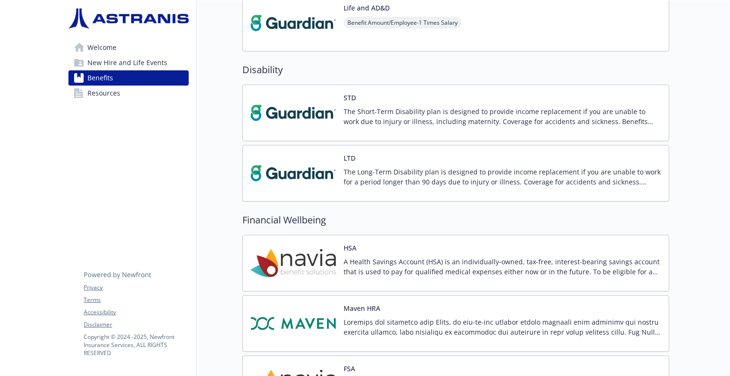
scroll to position [621, 7]
click at [597, 256] on p "A Health Savings Account (HSA) is an individually-owned, tax-free, interest-bea…" at bounding box center [501, 266] width 317 height 20
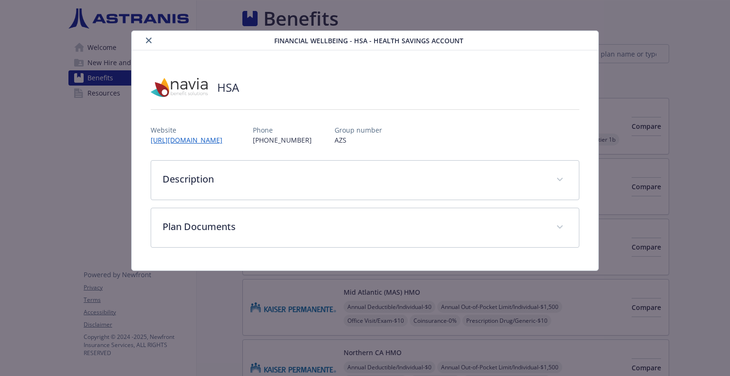
scroll to position [621, 7]
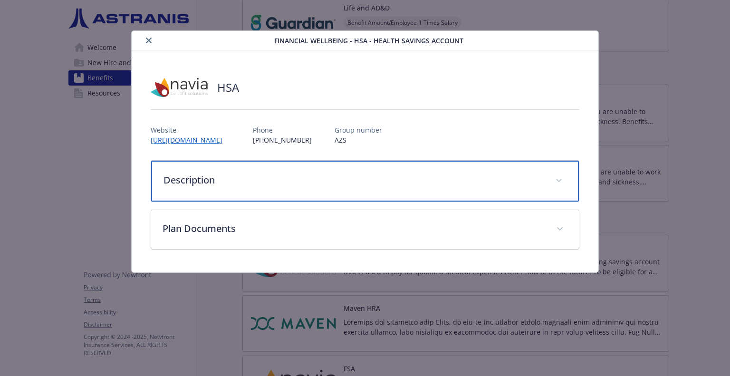
click at [437, 182] on p "Description" at bounding box center [352, 180] width 379 height 14
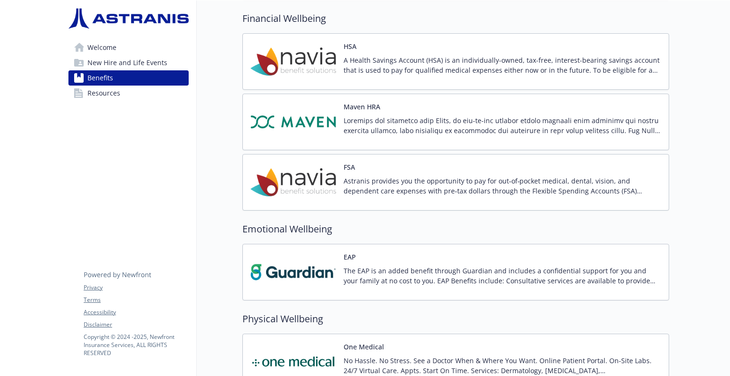
scroll to position [909, 7]
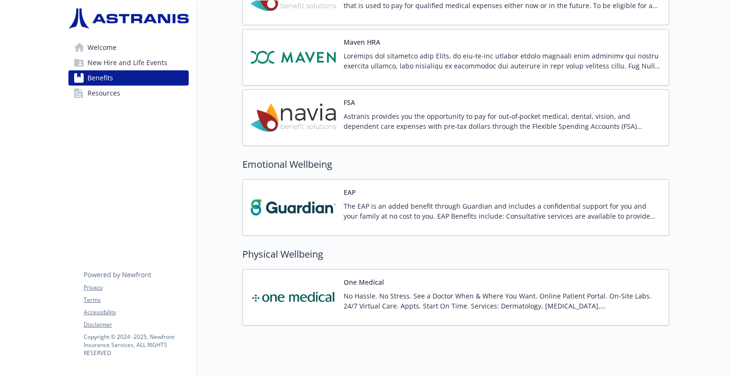
click at [538, 112] on p "Astranis provides you the opportunity to pay for out‐of‐pocket medical, dental,…" at bounding box center [501, 121] width 317 height 20
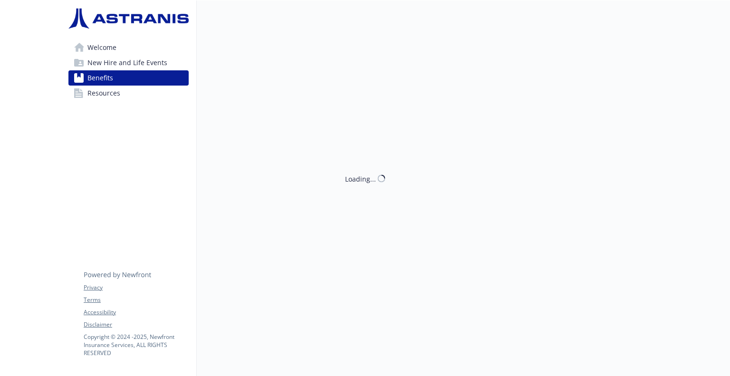
scroll to position [887, 7]
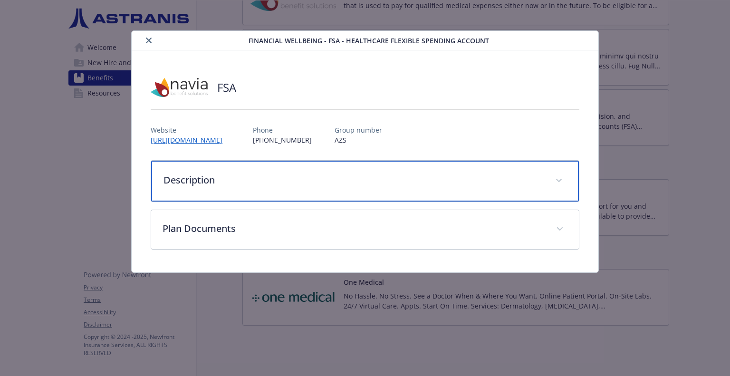
click at [341, 171] on div "Description" at bounding box center [364, 181] width 427 height 41
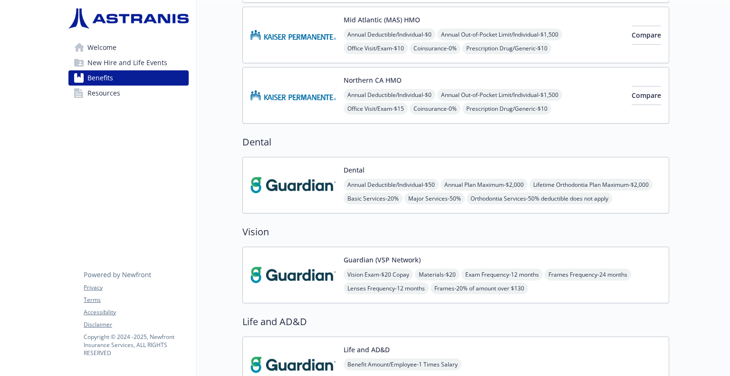
scroll to position [0, 7]
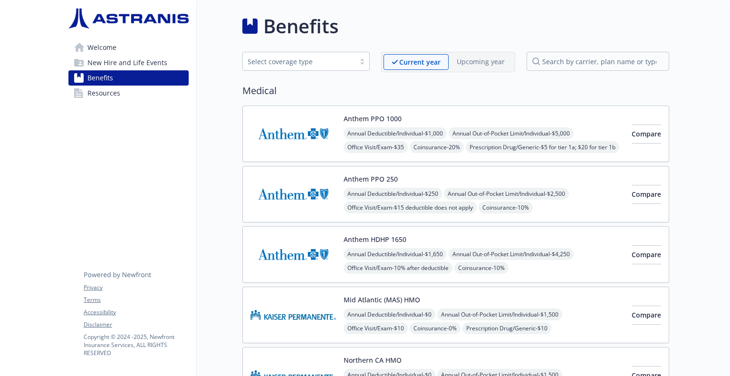
click at [111, 69] on span "New Hire and Life Events" at bounding box center [127, 62] width 80 height 15
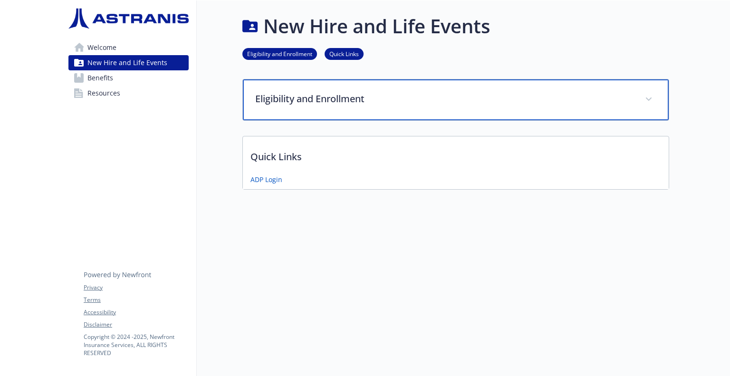
click at [294, 103] on p "Eligibility and Enrollment" at bounding box center [444, 99] width 378 height 14
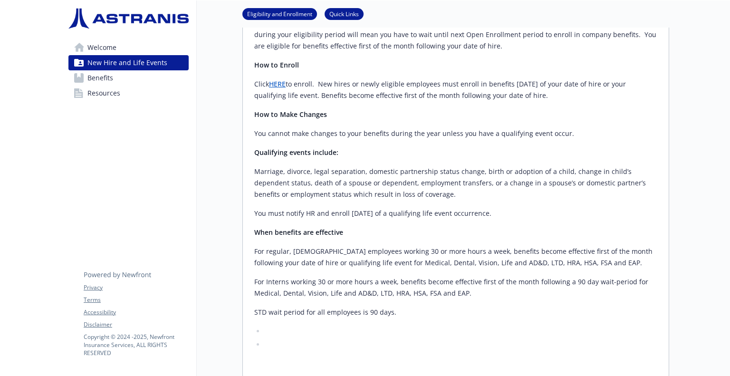
scroll to position [377, 7]
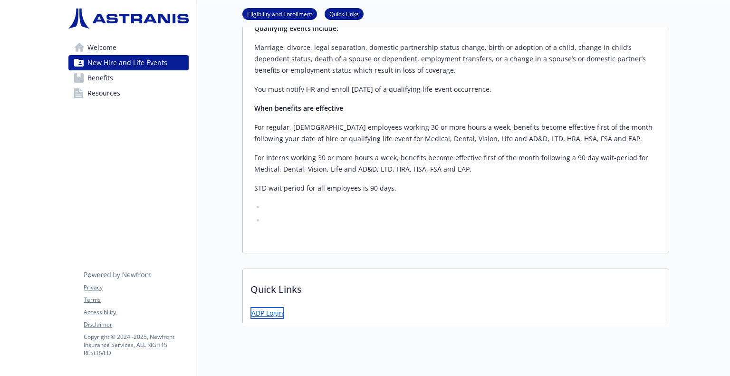
click at [264, 307] on link "ADP Login" at bounding box center [267, 313] width 34 height 12
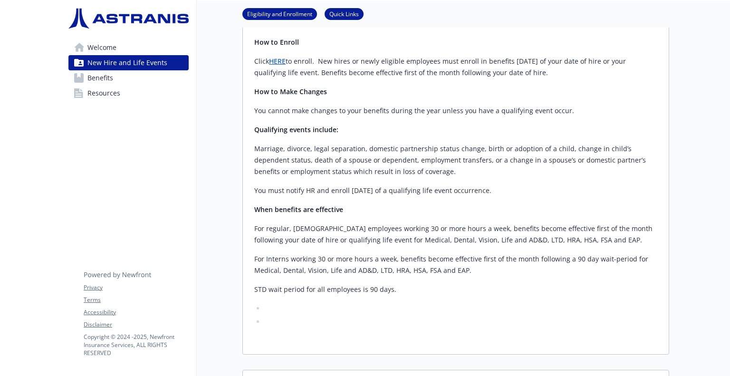
click at [100, 76] on span "Benefits" at bounding box center [100, 77] width 26 height 15
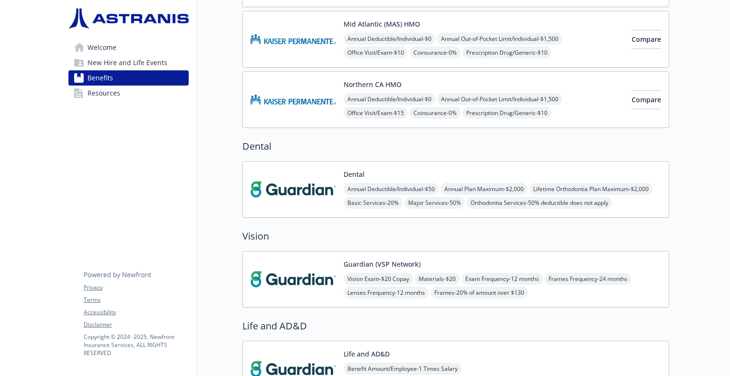
scroll to position [0, 7]
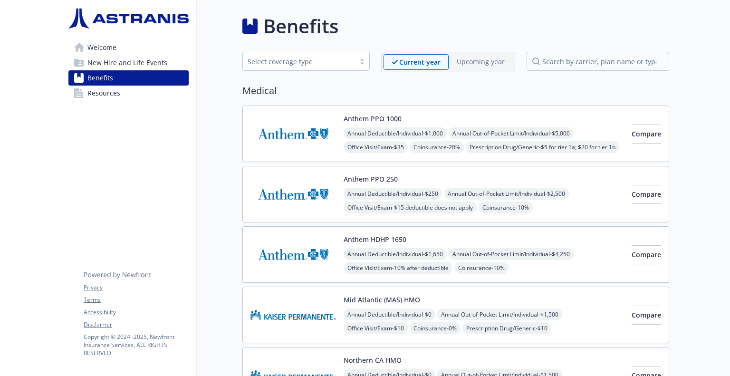
click at [108, 97] on span "Resources" at bounding box center [103, 92] width 33 height 15
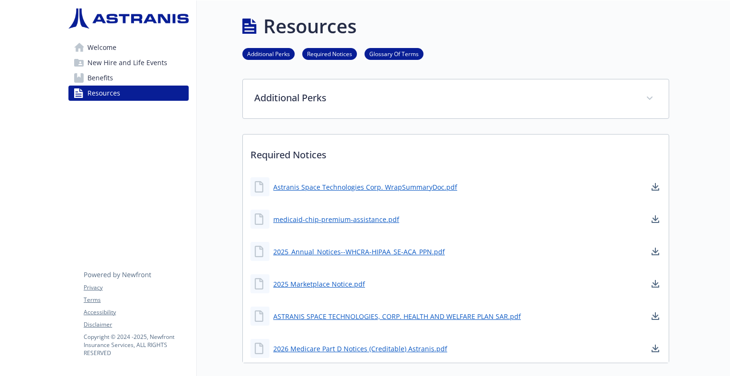
click at [270, 51] on link "Additional Perks" at bounding box center [268, 53] width 52 height 9
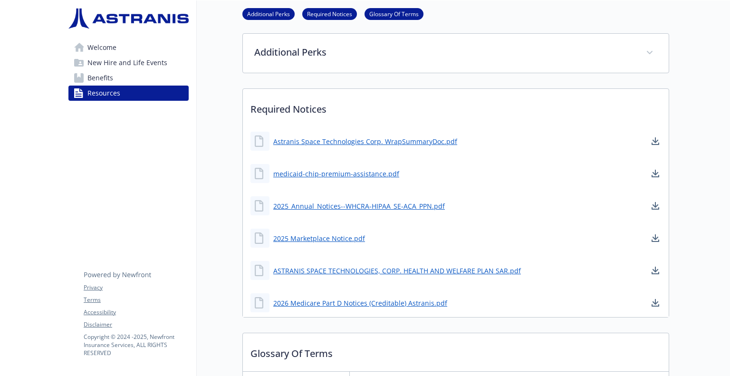
scroll to position [49, 7]
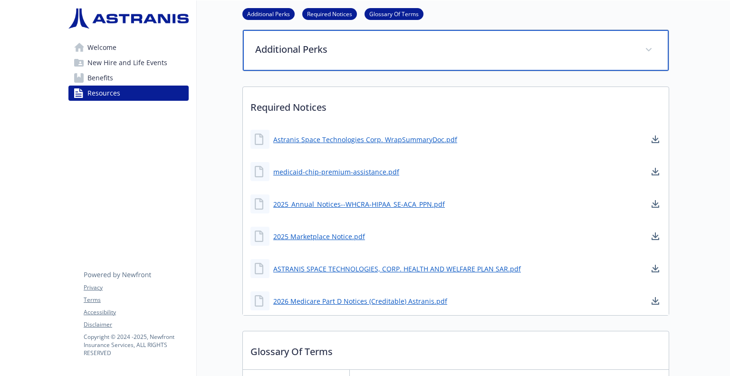
click at [272, 51] on p "Additional Perks" at bounding box center [444, 49] width 378 height 14
